Goal: Task Accomplishment & Management: Use online tool/utility

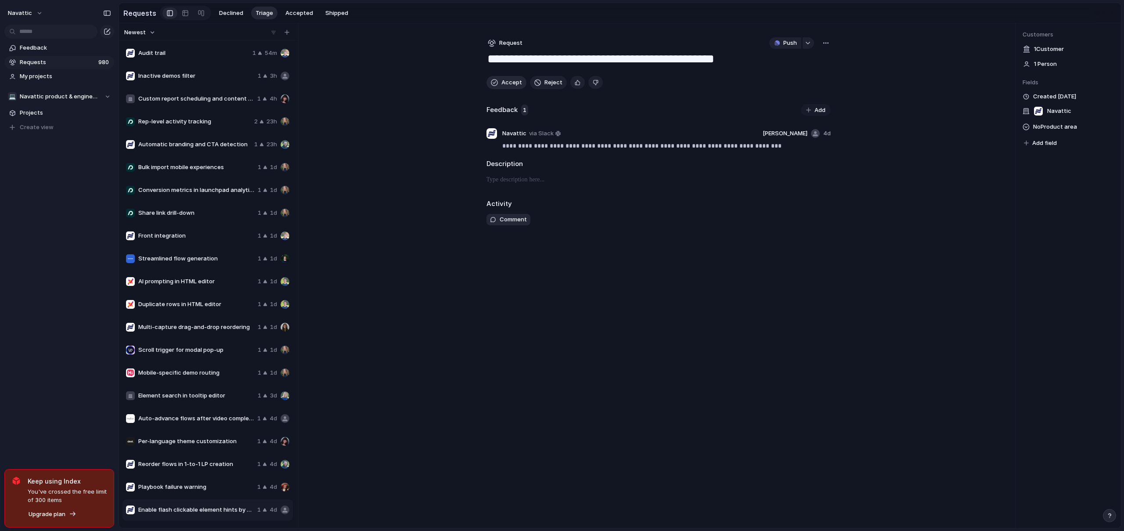
click at [506, 86] on span "Accept" at bounding box center [511, 82] width 21 height 9
type textarea "**********"
click at [51, 47] on span "Feedback" at bounding box center [65, 47] width 91 height 9
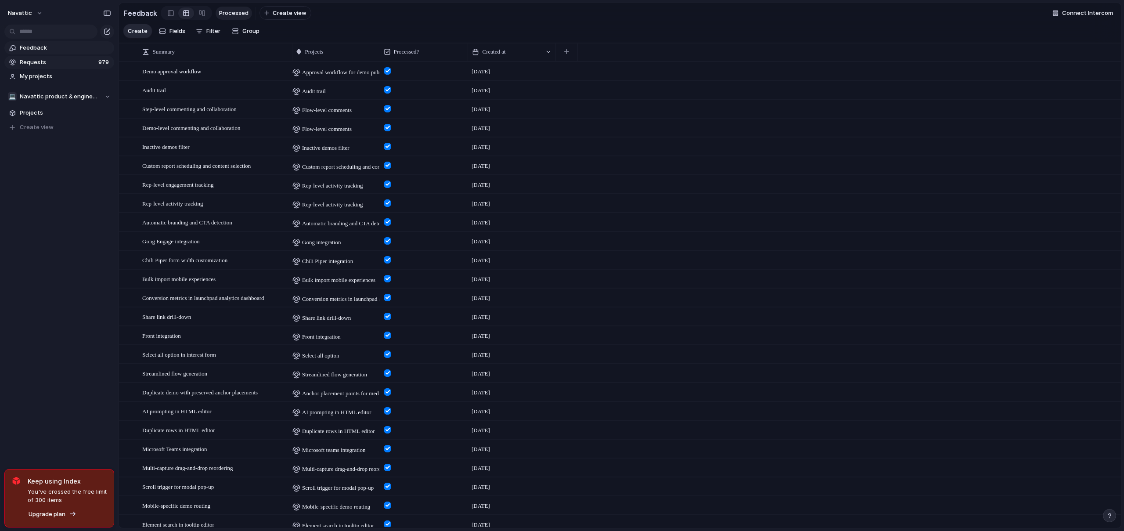
click at [46, 62] on span "Requests" at bounding box center [58, 62] width 76 height 9
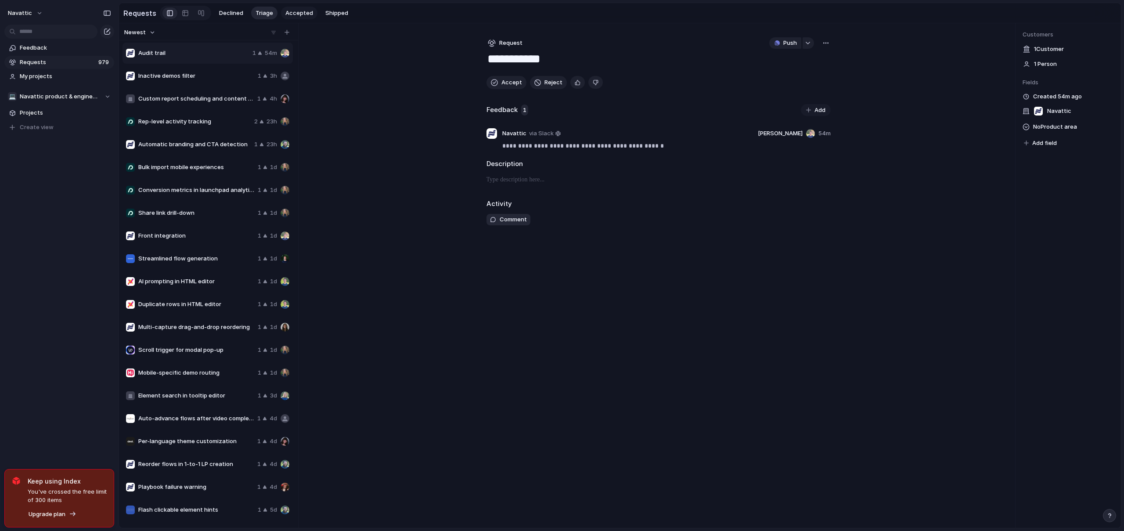
click at [297, 15] on span "Accepted" at bounding box center [299, 13] width 28 height 9
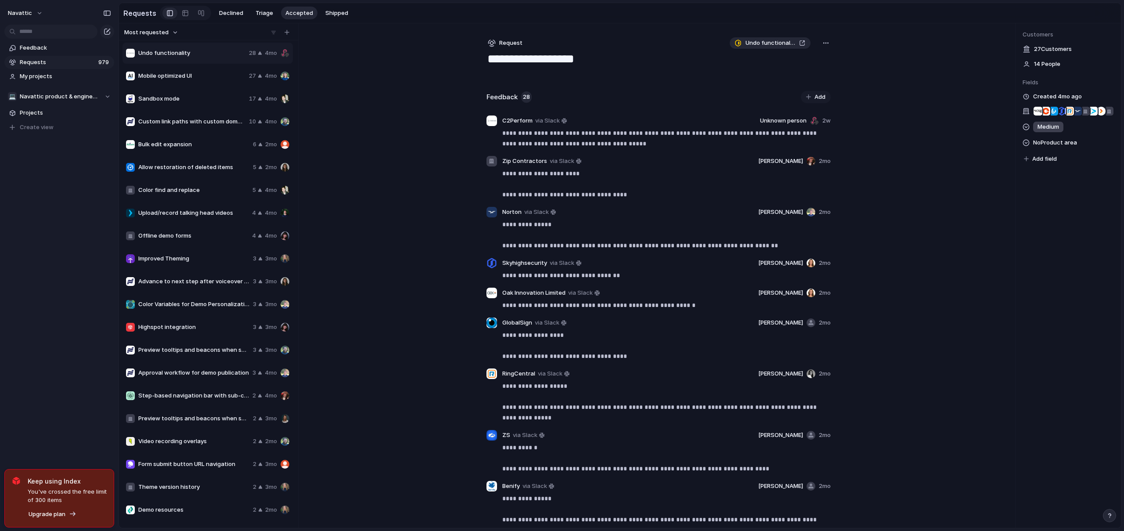
click at [158, 32] on span "Most requested" at bounding box center [146, 32] width 44 height 9
click at [176, 34] on div "Last changed Newest Oldest Most requested Least requested" at bounding box center [562, 265] width 1124 height 531
click at [173, 36] on div "Last changed Newest Oldest Most requested Least requested" at bounding box center [562, 265] width 1124 height 531
click at [174, 36] on button "Most requested" at bounding box center [151, 32] width 57 height 11
click at [152, 62] on li "Newest" at bounding box center [151, 67] width 53 height 14
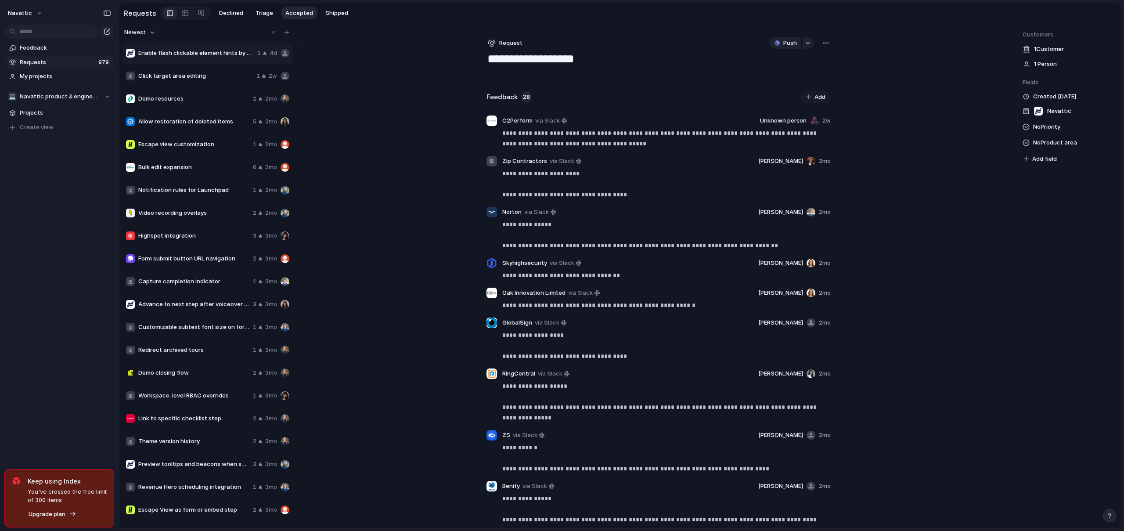
type textarea "**********"
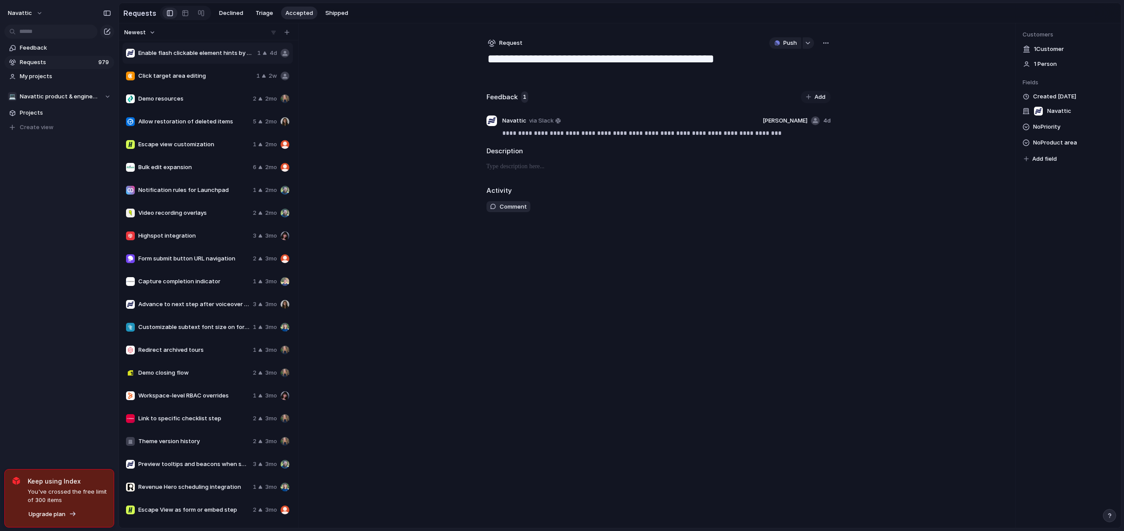
click at [829, 46] on button "button" at bounding box center [826, 42] width 10 height 11
click at [804, 68] on li "Copy link" at bounding box center [802, 64] width 54 height 14
click at [808, 43] on div "button" at bounding box center [808, 43] width 6 height 4
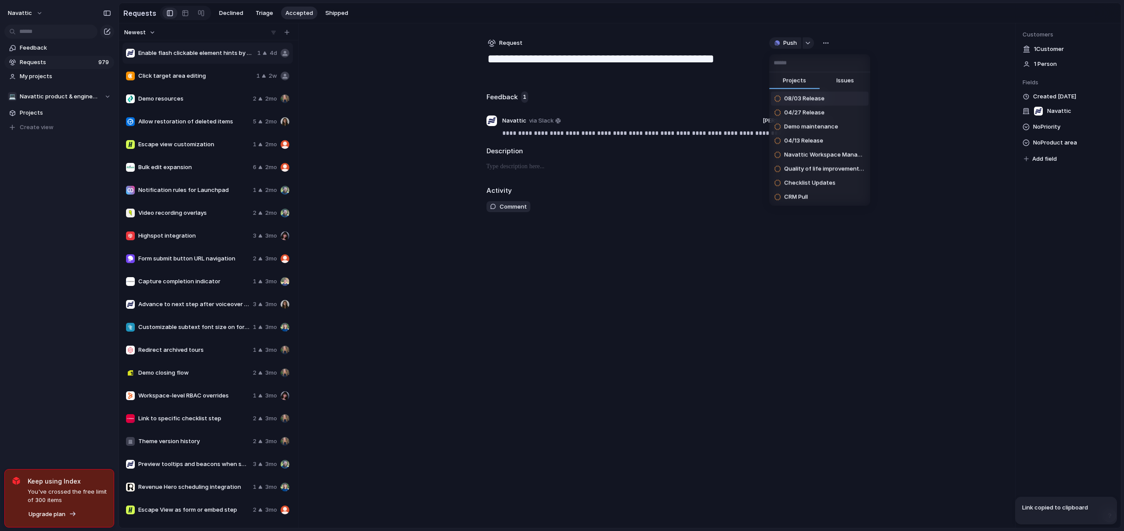
click at [848, 83] on span "Issues" at bounding box center [845, 80] width 18 height 9
click at [821, 63] on input "text" at bounding box center [819, 63] width 101 height 18
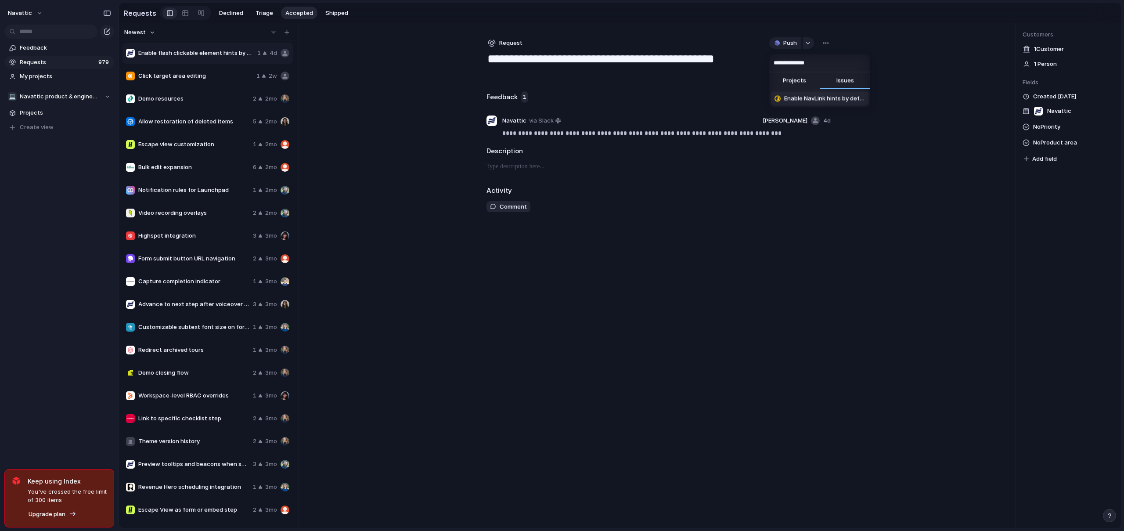
type input "**********"
click at [836, 98] on span "Enable NavLink hints by default for sandboxes" at bounding box center [824, 98] width 81 height 9
click at [826, 45] on div "button" at bounding box center [825, 43] width 7 height 7
click at [809, 61] on span "Copy link" at bounding box center [801, 63] width 25 height 9
